Goal: Transaction & Acquisition: Purchase product/service

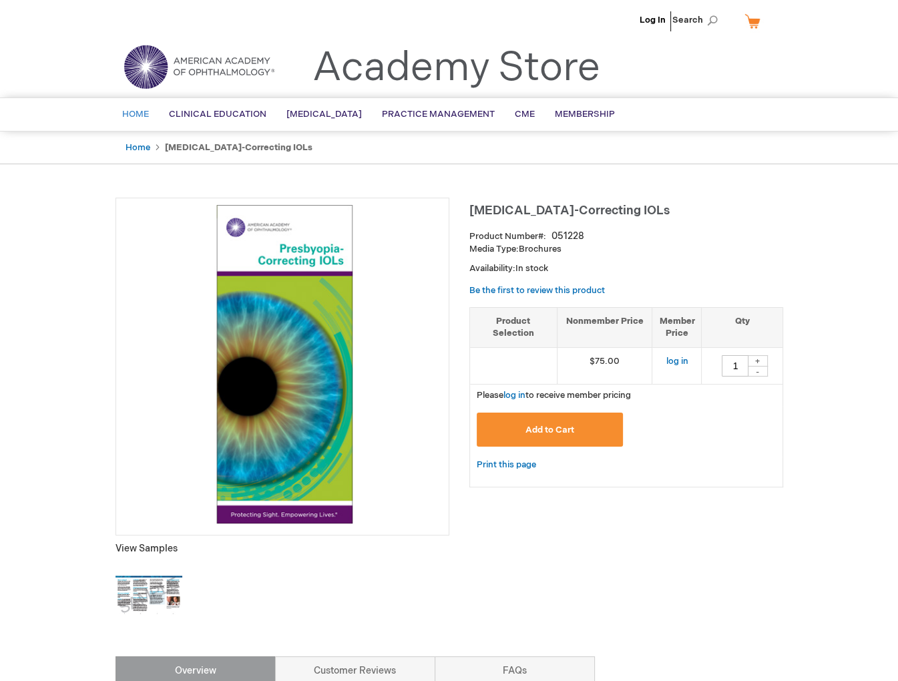
click at [135, 112] on span "Home" at bounding box center [135, 114] width 27 height 11
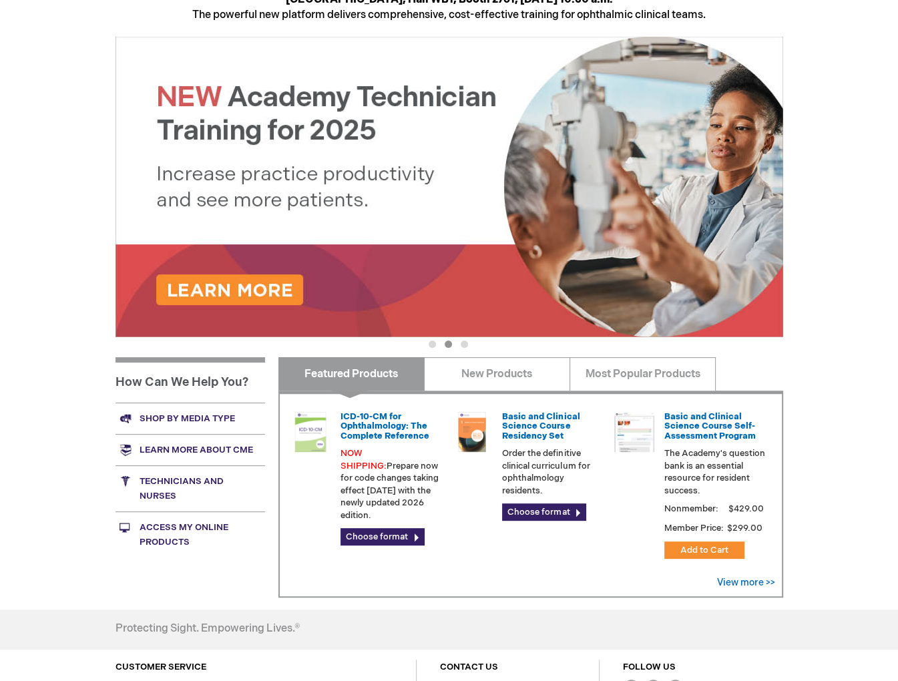
scroll to position [67, 0]
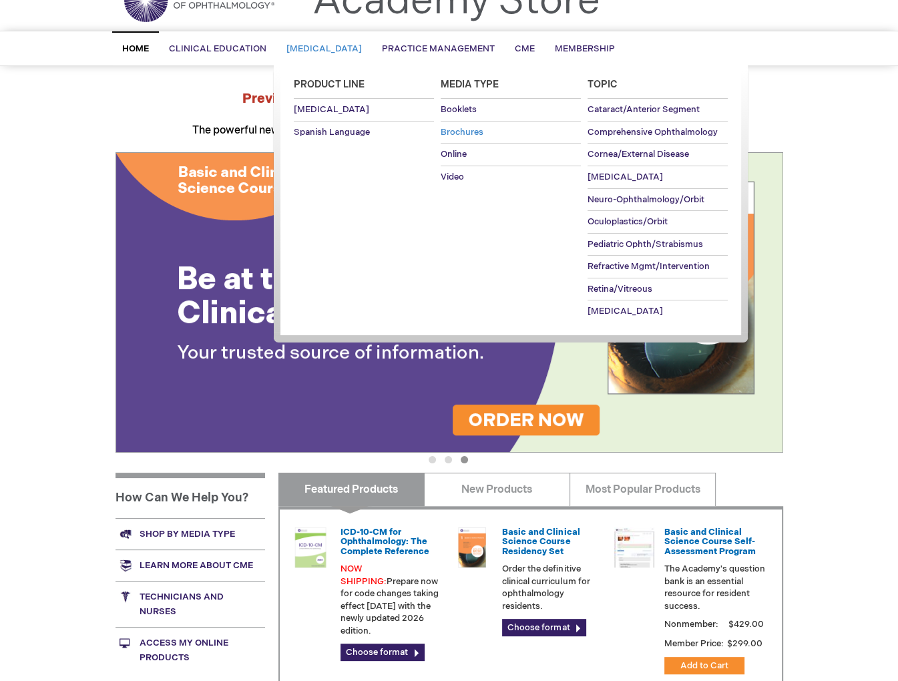
click at [454, 128] on span "Brochures" at bounding box center [462, 132] width 43 height 11
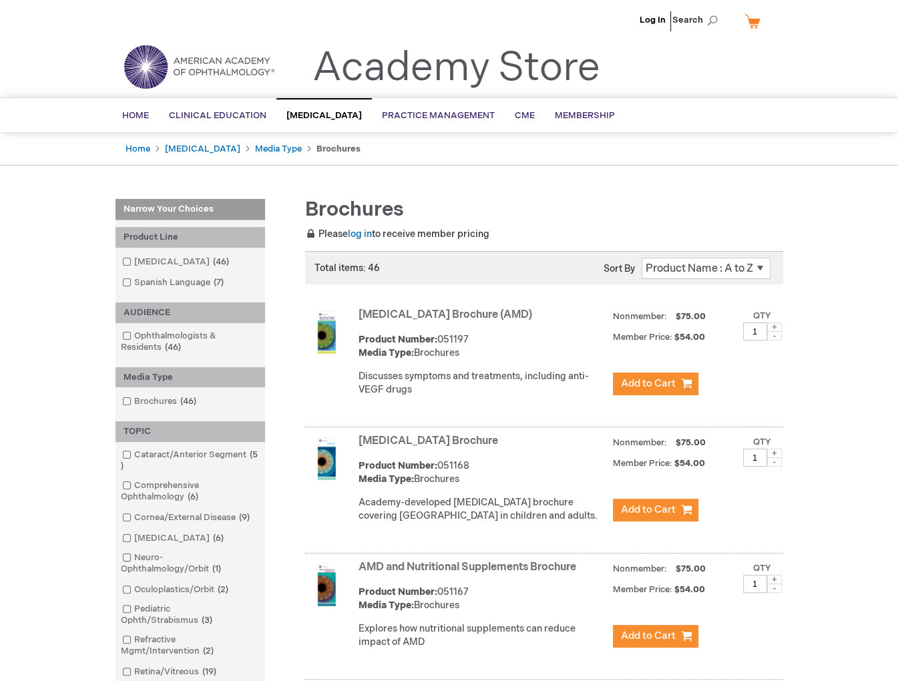
scroll to position [67, 0]
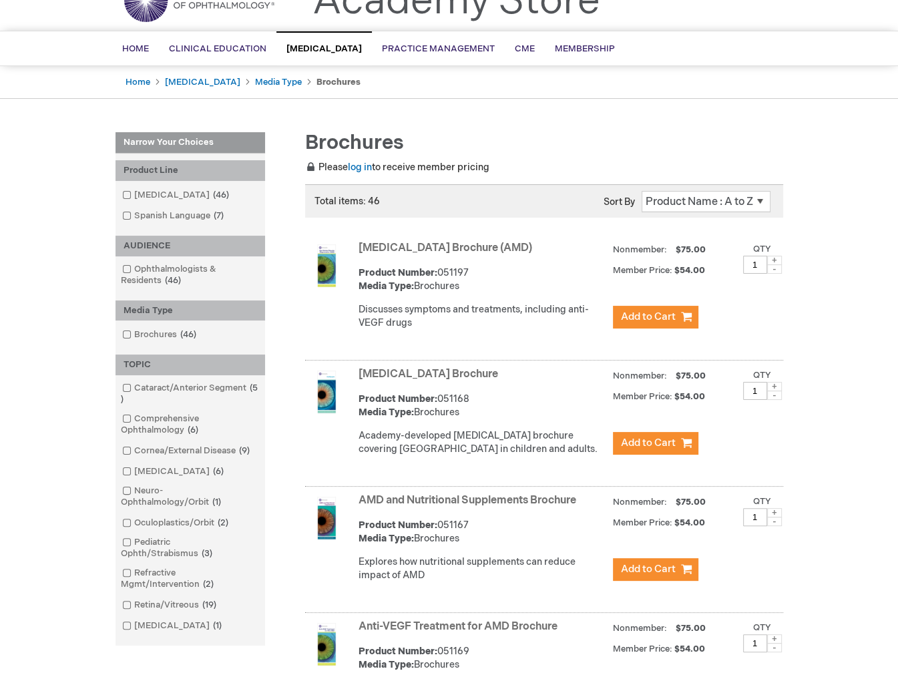
drag, startPoint x: 470, startPoint y: 287, endPoint x: 439, endPoint y: 286, distance: 31.4
click at [439, 286] on div "Product Number: 051197 Media Type: Brochures" at bounding box center [483, 279] width 248 height 27
copy div "051197"
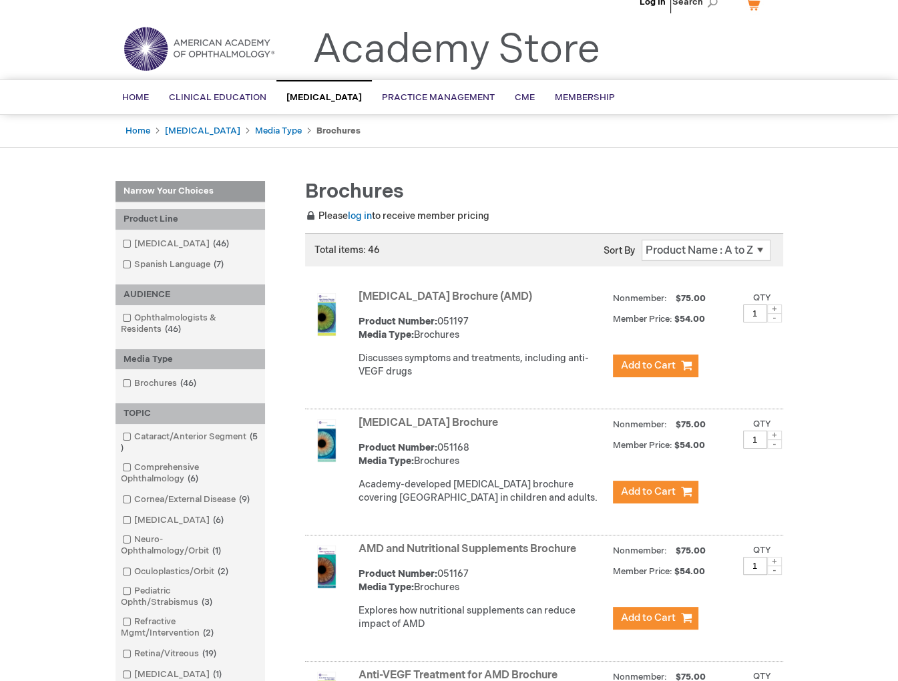
scroll to position [0, 0]
